Goal: Information Seeking & Learning: Check status

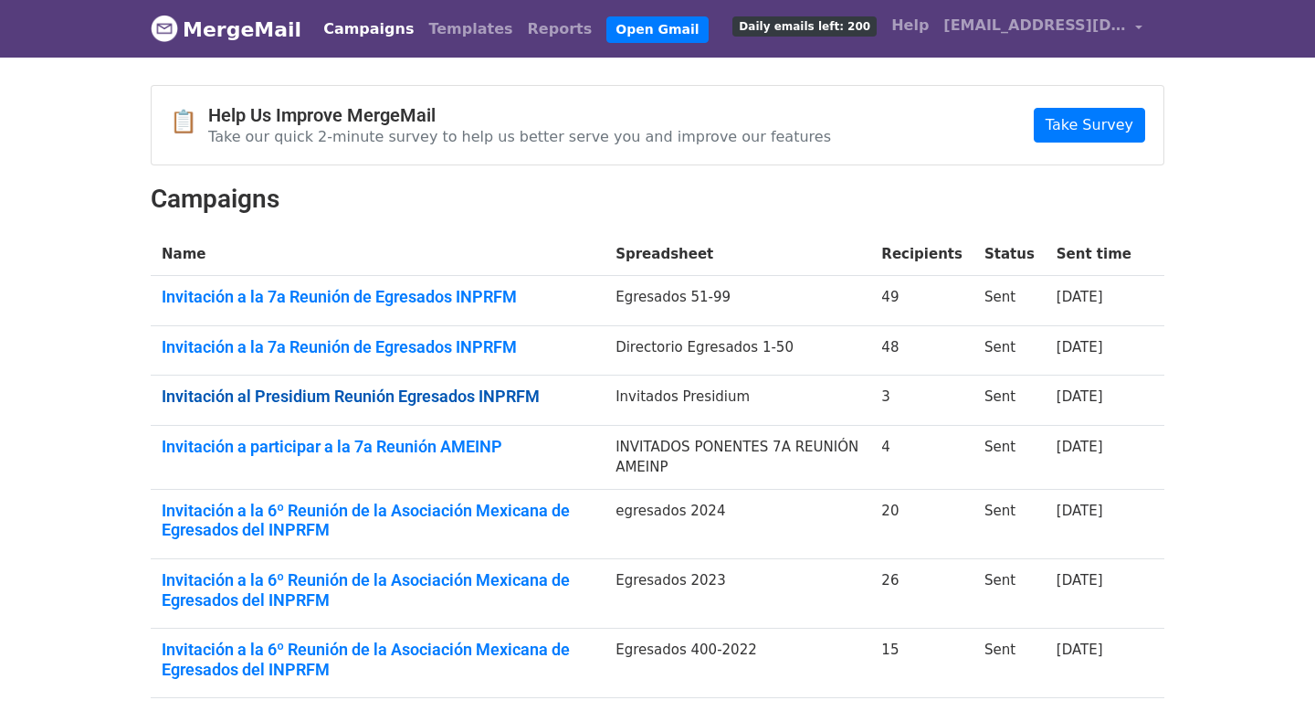
click at [348, 397] on link "Invitación al Presidium Reunión Egresados INPRFM" at bounding box center [378, 396] width 432 height 20
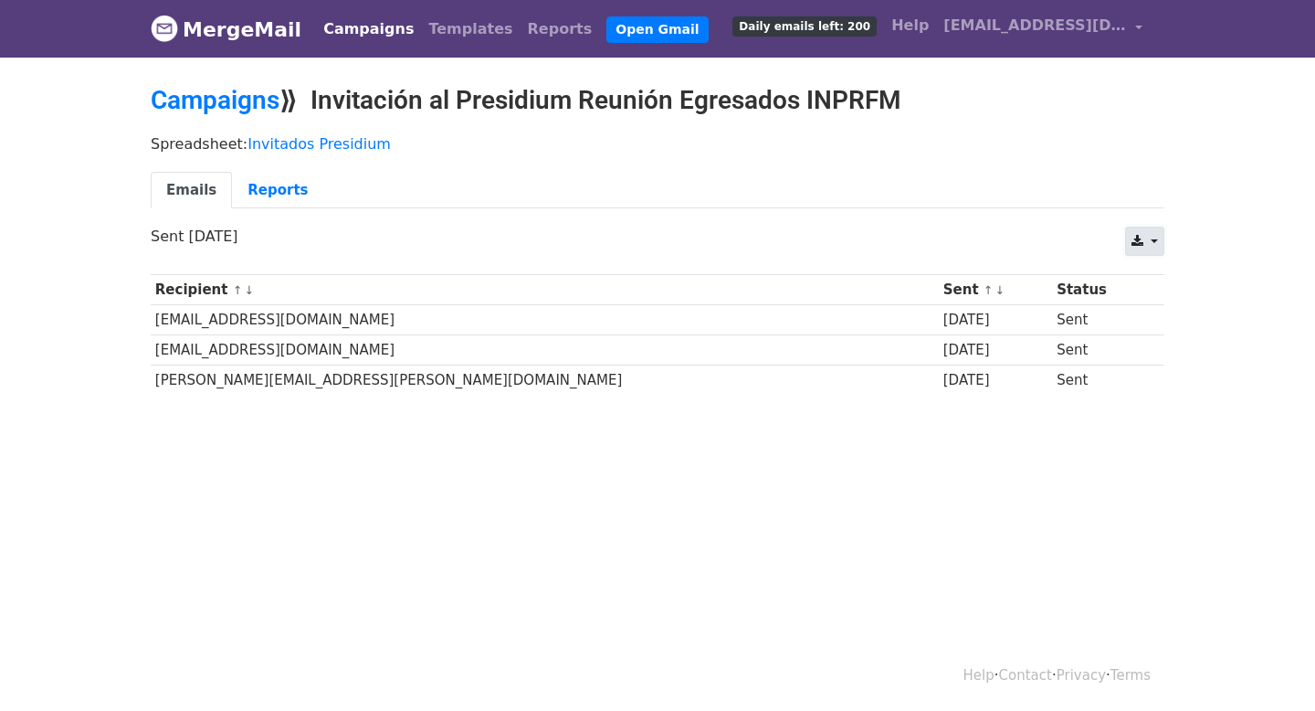
click at [1137, 238] on icon at bounding box center [1138, 241] width 12 height 13
click at [988, 204] on ul "Emails Reports" at bounding box center [658, 190] width 1014 height 37
click at [309, 143] on link "Invitados Presidium" at bounding box center [319, 143] width 143 height 17
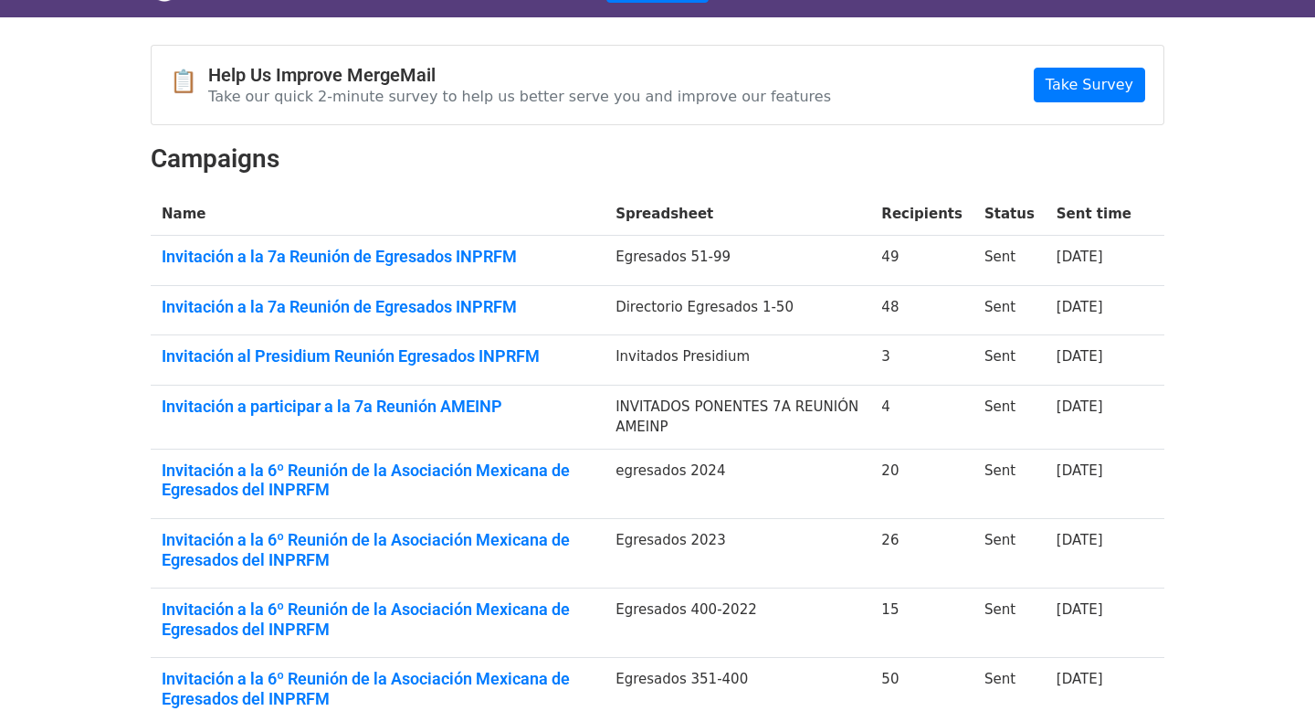
scroll to position [46, 0]
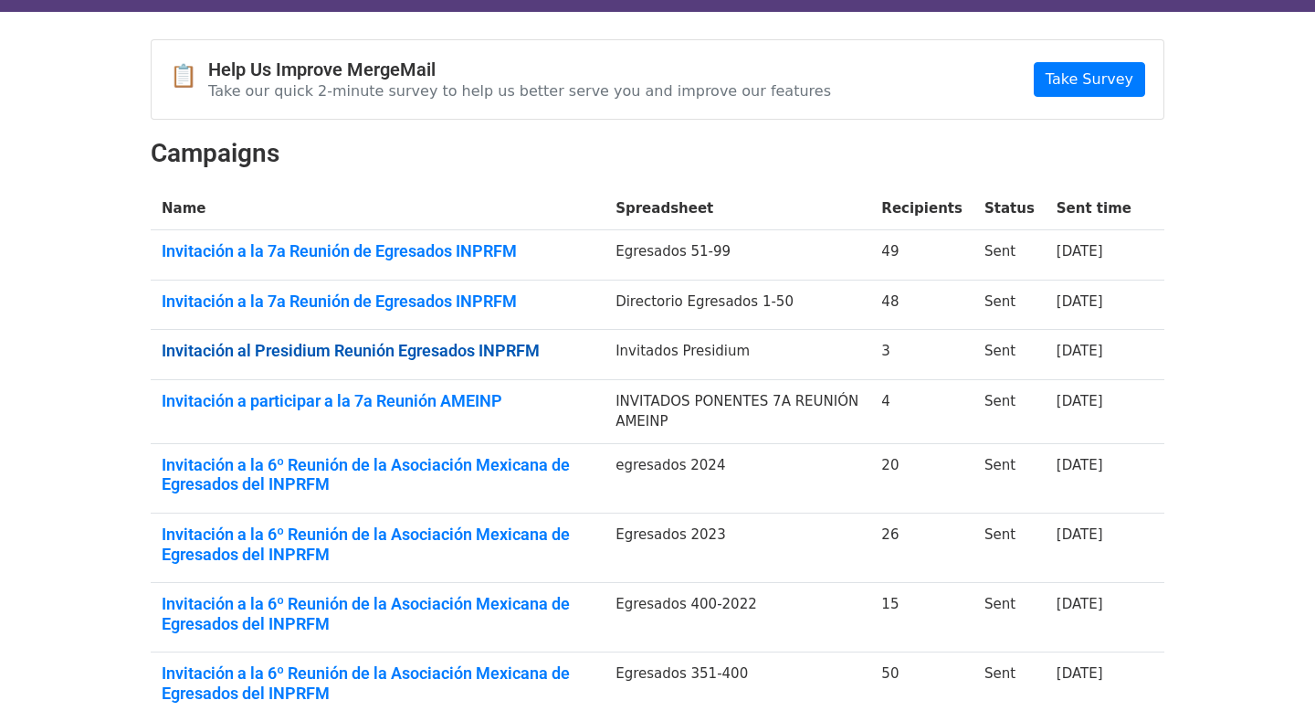
click at [473, 354] on link "Invitación al Presidium Reunión Egresados INPRFM" at bounding box center [378, 351] width 432 height 20
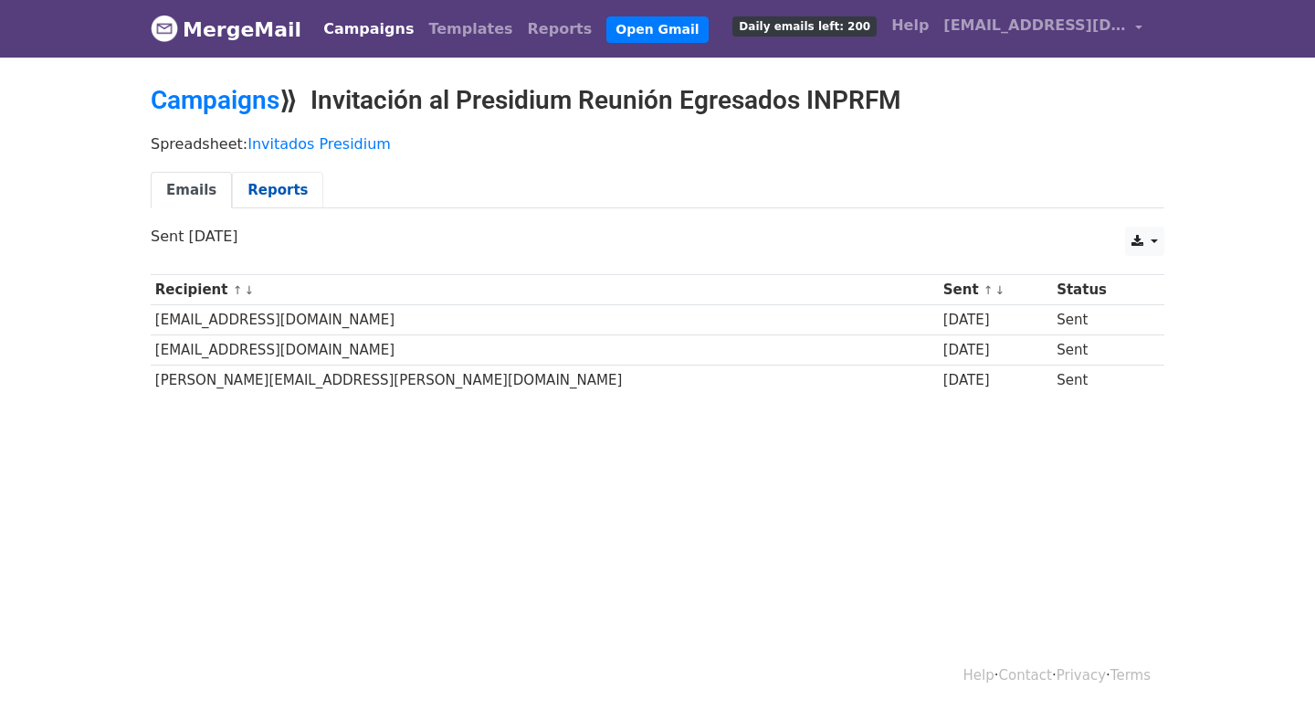
click at [275, 190] on link "Reports" at bounding box center [277, 190] width 91 height 37
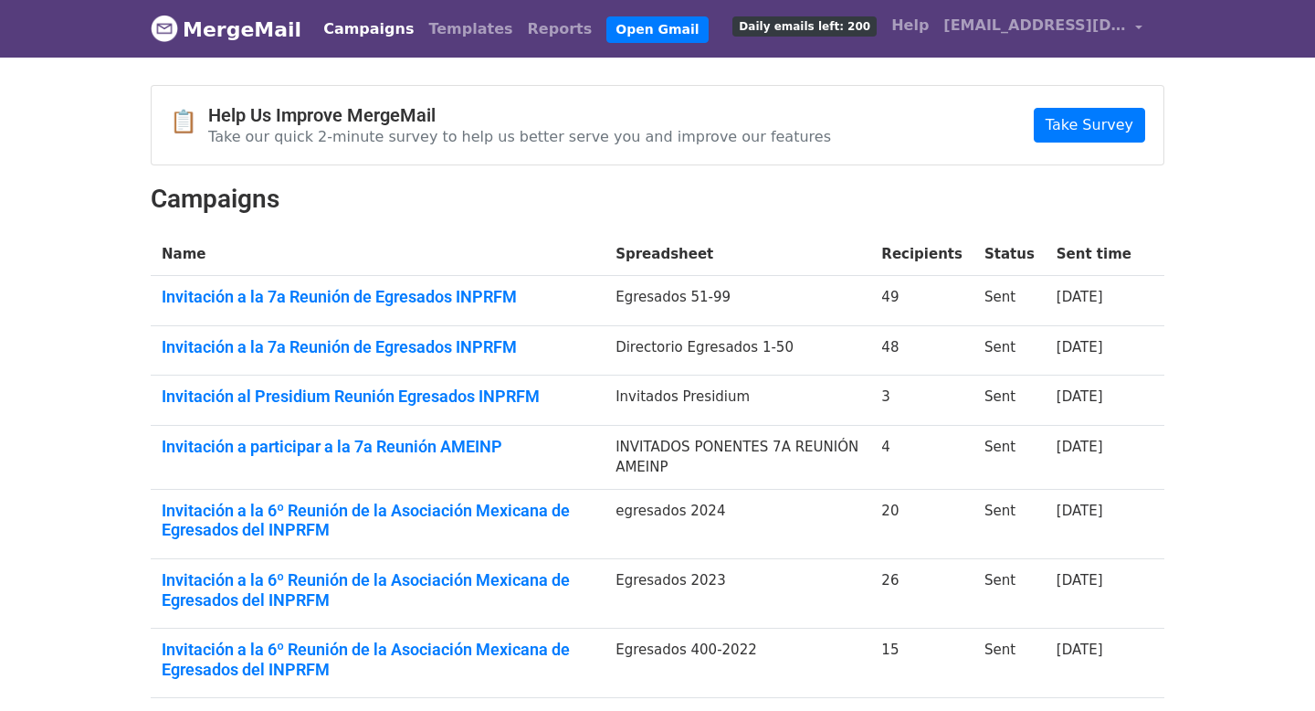
click at [359, 29] on link "Campaigns" at bounding box center [368, 29] width 105 height 37
